Goal: Information Seeking & Learning: Learn about a topic

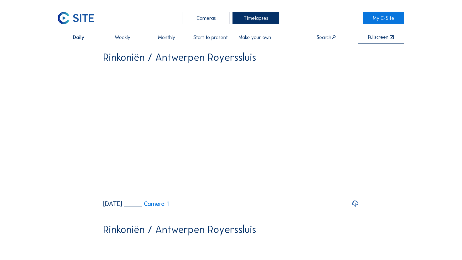
click at [208, 18] on div "Cameras" at bounding box center [206, 18] width 47 height 12
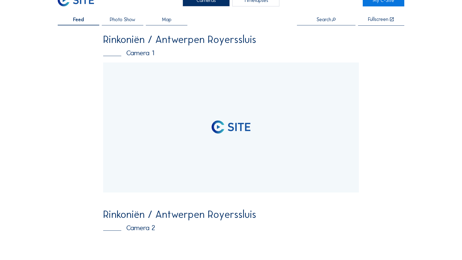
scroll to position [28, 0]
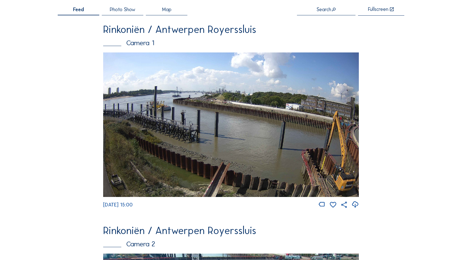
click at [226, 109] on img at bounding box center [230, 124] width 255 height 144
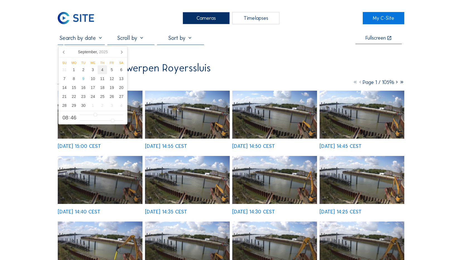
click at [103, 70] on div "4" at bounding box center [102, 69] width 9 height 9
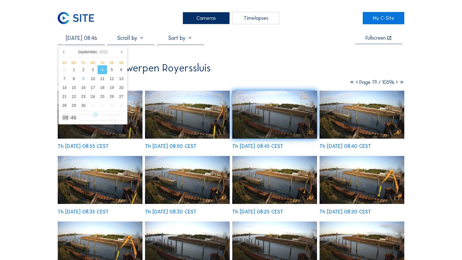
type input "[DATE] 13:46"
type input "13"
click at [105, 115] on input "range" at bounding box center [101, 114] width 43 height 5
type input "[DATE] 15:46"
type input "15"
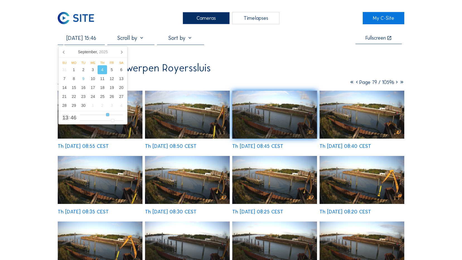
click at [107, 115] on input "range" at bounding box center [101, 114] width 43 height 5
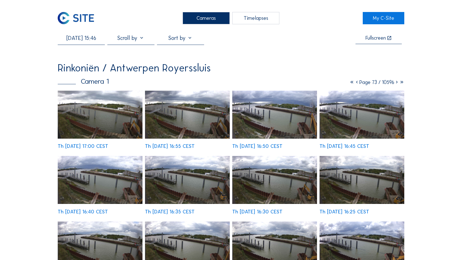
click at [207, 110] on img at bounding box center [187, 115] width 85 height 48
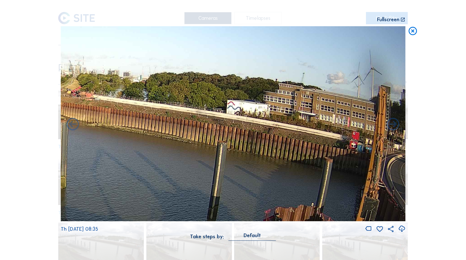
drag, startPoint x: 220, startPoint y: 132, endPoint x: 133, endPoint y: 140, distance: 87.6
click at [133, 140] on img at bounding box center [233, 123] width 345 height 195
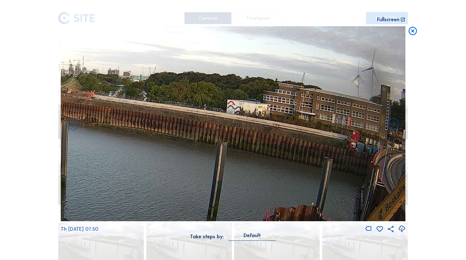
click at [414, 28] on icon at bounding box center [413, 31] width 10 height 10
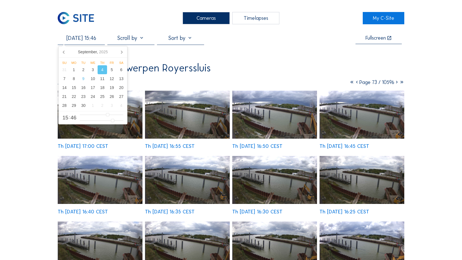
click at [66, 39] on input "[DATE] 15:46" at bounding box center [81, 38] width 47 height 7
click at [72, 71] on div "1" at bounding box center [73, 69] width 9 height 9
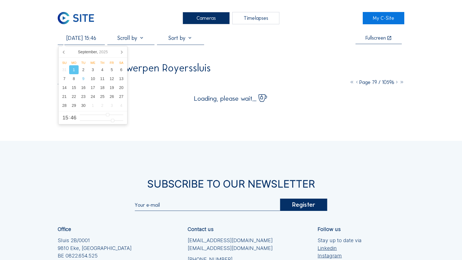
click at [445, 51] on div "Cameras Timelapses My C-Site [DATE] 15:46 Fullscreen Rinkoniën / Antwerpen Roye…" at bounding box center [231, 173] width 462 height 347
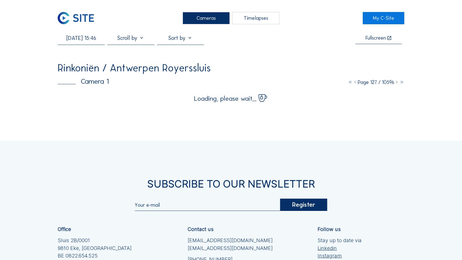
click at [136, 114] on div "Cameras Timelapses My C-Site [DATE] 15:46 Fullscreen Rinkoniën / Antwerpen Roye…" at bounding box center [231, 173] width 462 height 347
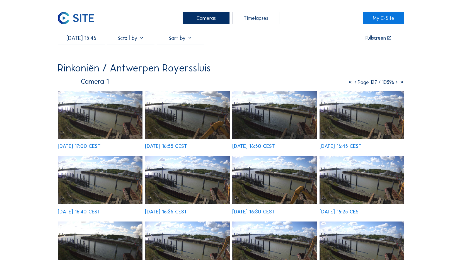
click at [119, 118] on img at bounding box center [100, 115] width 85 height 48
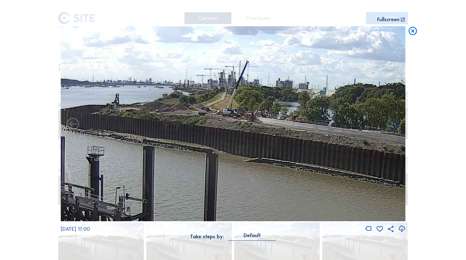
drag, startPoint x: 224, startPoint y: 98, endPoint x: 285, endPoint y: 105, distance: 61.2
click at [285, 105] on img at bounding box center [233, 123] width 345 height 195
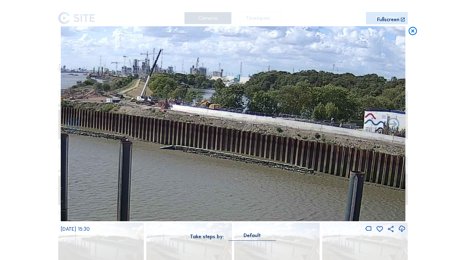
drag, startPoint x: 309, startPoint y: 141, endPoint x: 208, endPoint y: 126, distance: 102.5
click at [208, 126] on img at bounding box center [233, 123] width 345 height 195
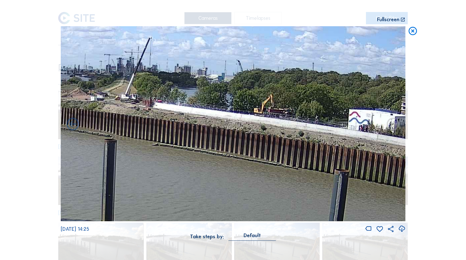
click at [416, 35] on icon at bounding box center [413, 31] width 10 height 10
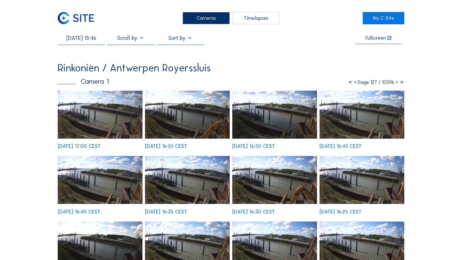
click at [73, 37] on input "[DATE] 15:46" at bounding box center [81, 38] width 47 height 7
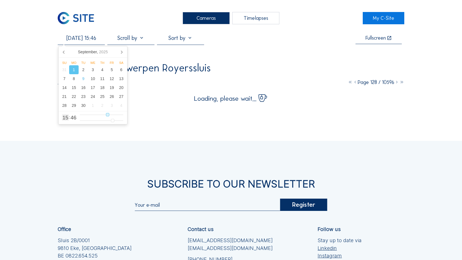
type input "[DATE] 05:46"
type input "5"
click at [90, 113] on input "range" at bounding box center [101, 114] width 43 height 5
click at [437, 65] on div "Cameras Timelapses My C-Site [DATE] 05:46 Fullscreen Rinkoniën / Antwerpen Roye…" at bounding box center [231, 173] width 462 height 347
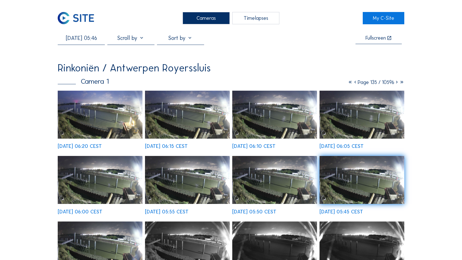
click at [270, 119] on img at bounding box center [274, 115] width 85 height 48
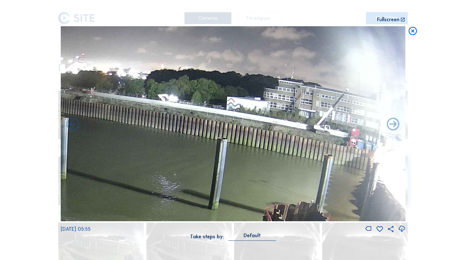
drag, startPoint x: 303, startPoint y: 103, endPoint x: 192, endPoint y: 104, distance: 110.7
click at [192, 104] on img at bounding box center [233, 123] width 345 height 195
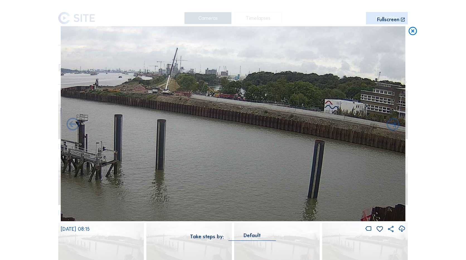
drag, startPoint x: 250, startPoint y: 144, endPoint x: 348, endPoint y: 146, distance: 98.2
click at [348, 146] on img at bounding box center [233, 123] width 345 height 195
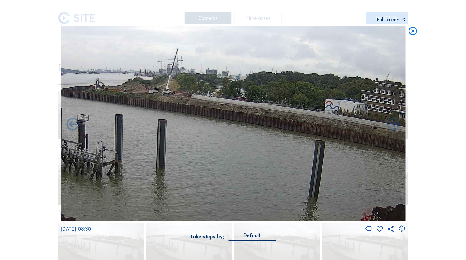
click at [414, 32] on icon at bounding box center [413, 31] width 10 height 10
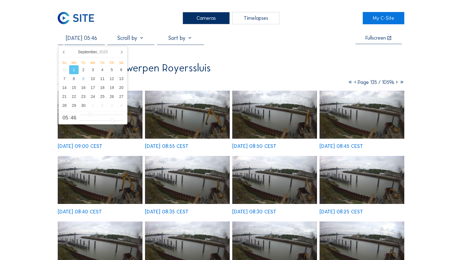
click at [71, 40] on input "[DATE] 05:46" at bounding box center [81, 38] width 47 height 7
click at [84, 70] on div "2" at bounding box center [83, 69] width 9 height 9
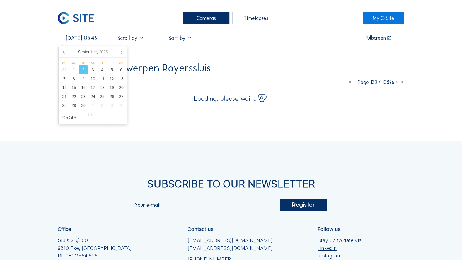
click at [459, 55] on div "Cameras Timelapses My C-Site [DATE] 05:46 Fullscreen Rinkoniën / Antwerpen Roye…" at bounding box center [231, 173] width 462 height 347
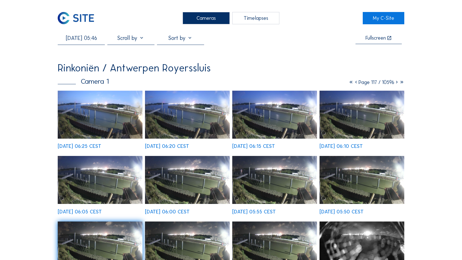
click at [169, 118] on img at bounding box center [187, 115] width 85 height 48
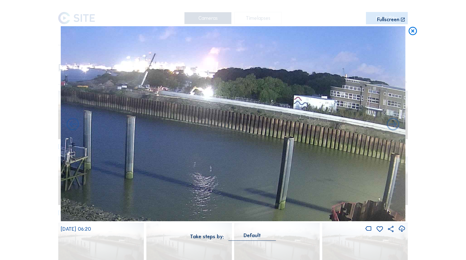
drag, startPoint x: 293, startPoint y: 109, endPoint x: 238, endPoint y: 108, distance: 54.9
click at [238, 108] on img at bounding box center [233, 123] width 345 height 195
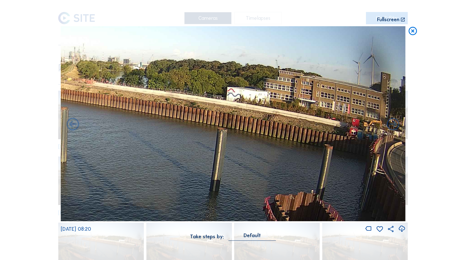
drag, startPoint x: 221, startPoint y: 123, endPoint x: 104, endPoint y: 115, distance: 117.4
click at [104, 115] on img at bounding box center [233, 123] width 345 height 195
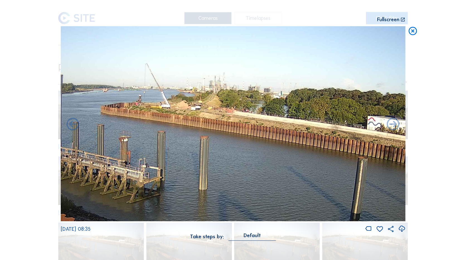
drag, startPoint x: 197, startPoint y: 121, endPoint x: 338, endPoint y: 151, distance: 143.2
click at [338, 151] on img at bounding box center [233, 123] width 345 height 195
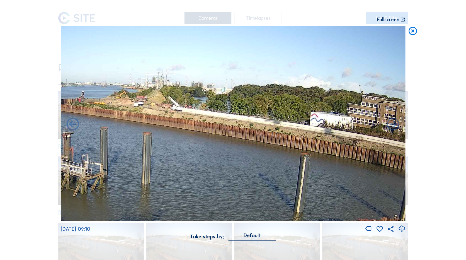
drag, startPoint x: 263, startPoint y: 159, endPoint x: 232, endPoint y: 156, distance: 30.7
click at [232, 156] on img at bounding box center [233, 123] width 345 height 195
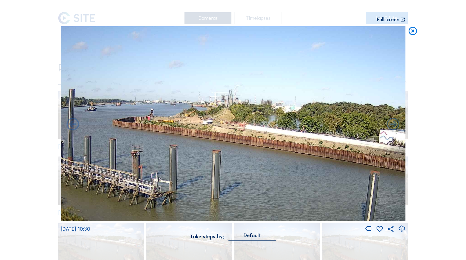
drag, startPoint x: 222, startPoint y: 145, endPoint x: 331, endPoint y: 167, distance: 111.5
click at [331, 167] on img at bounding box center [233, 123] width 345 height 195
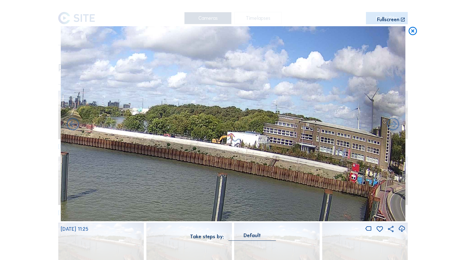
drag, startPoint x: 322, startPoint y: 160, endPoint x: 101, endPoint y: 160, distance: 221.1
click at [101, 160] on img at bounding box center [233, 123] width 345 height 195
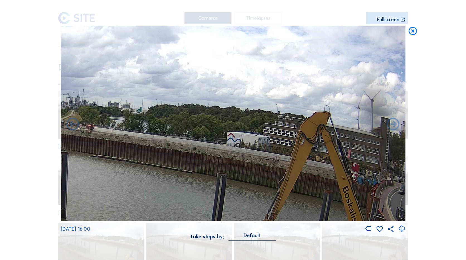
click at [413, 30] on icon at bounding box center [413, 31] width 10 height 10
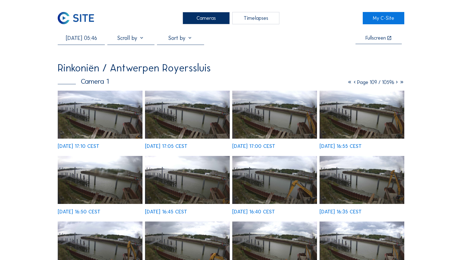
click at [95, 39] on input "[DATE] 05:46" at bounding box center [81, 38] width 47 height 7
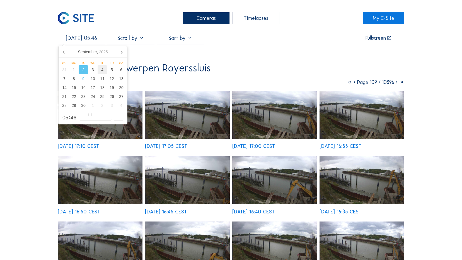
click at [102, 70] on div "4" at bounding box center [102, 69] width 9 height 9
type input "[DATE] 05:46"
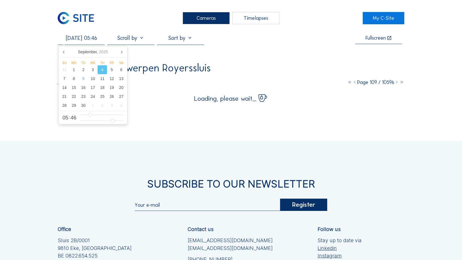
click at [423, 68] on div "Cameras Timelapses My C-Site [DATE] 05:46 Fullscreen Rinkoniën / Antwerpen Roye…" at bounding box center [231, 173] width 462 height 347
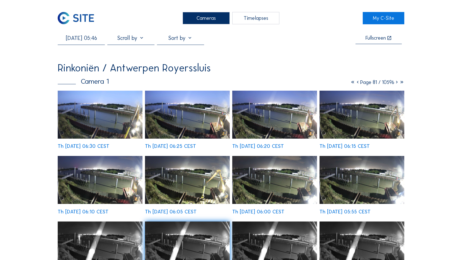
click at [84, 21] on img at bounding box center [76, 18] width 36 height 12
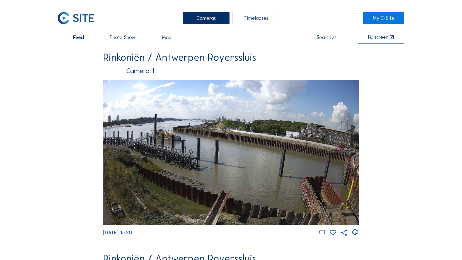
click at [244, 158] on img at bounding box center [230, 152] width 255 height 144
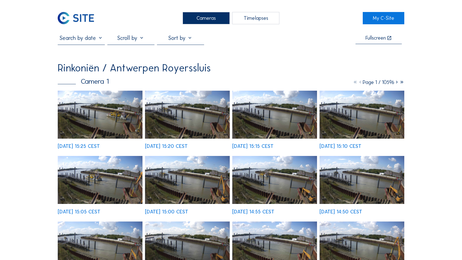
click at [194, 112] on img at bounding box center [187, 115] width 85 height 48
